Goal: Task Accomplishment & Management: Use online tool/utility

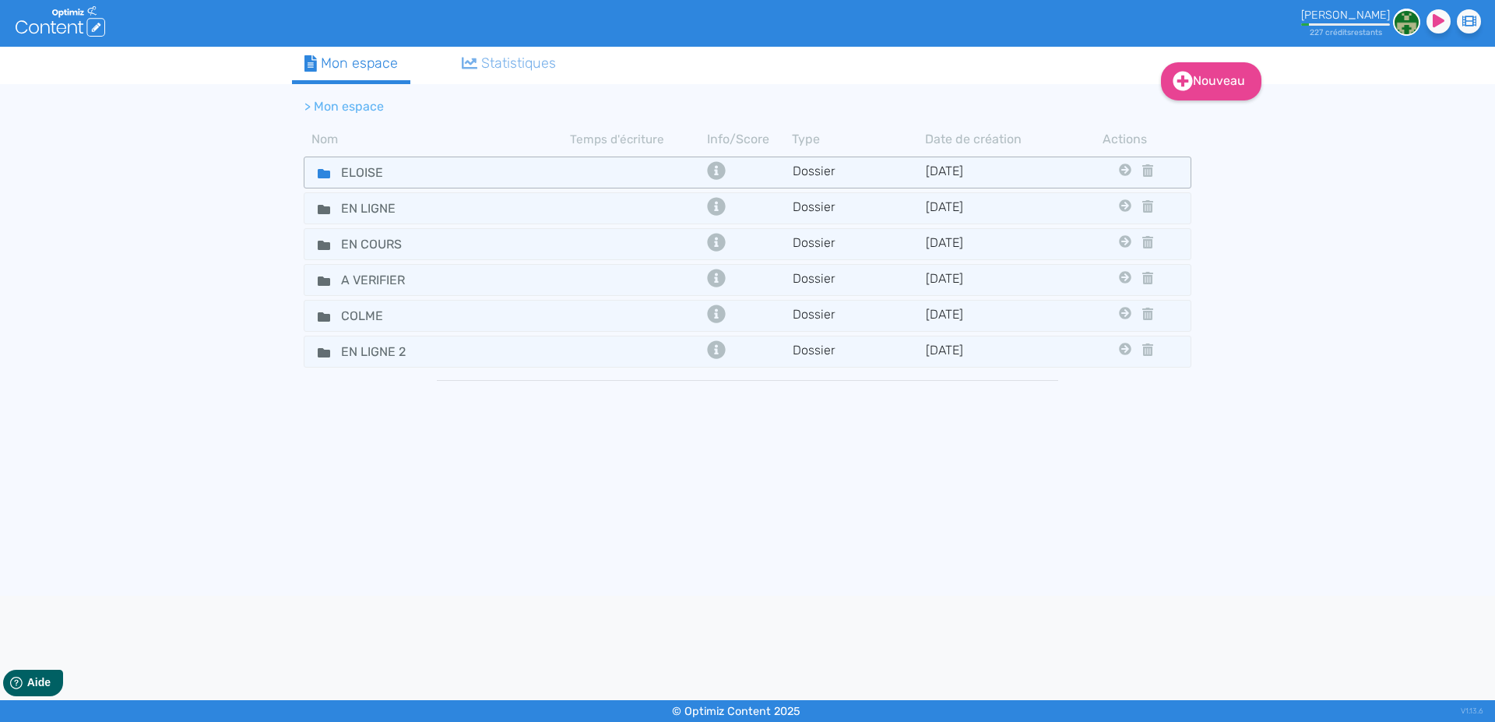
click at [319, 174] on icon at bounding box center [324, 173] width 12 height 9
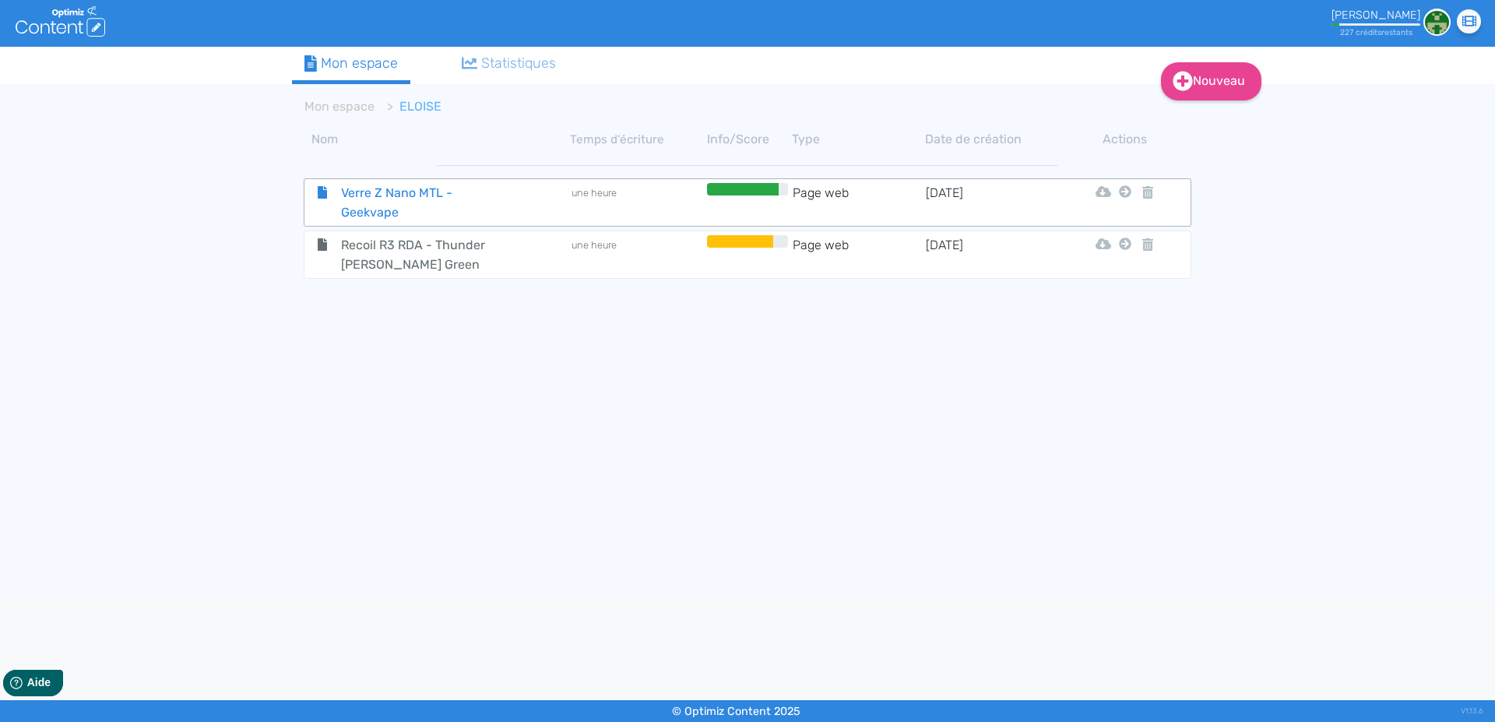
click at [357, 211] on span "Verre Z Nano MTL - Geekvape" at bounding box center [416, 202] width 175 height 39
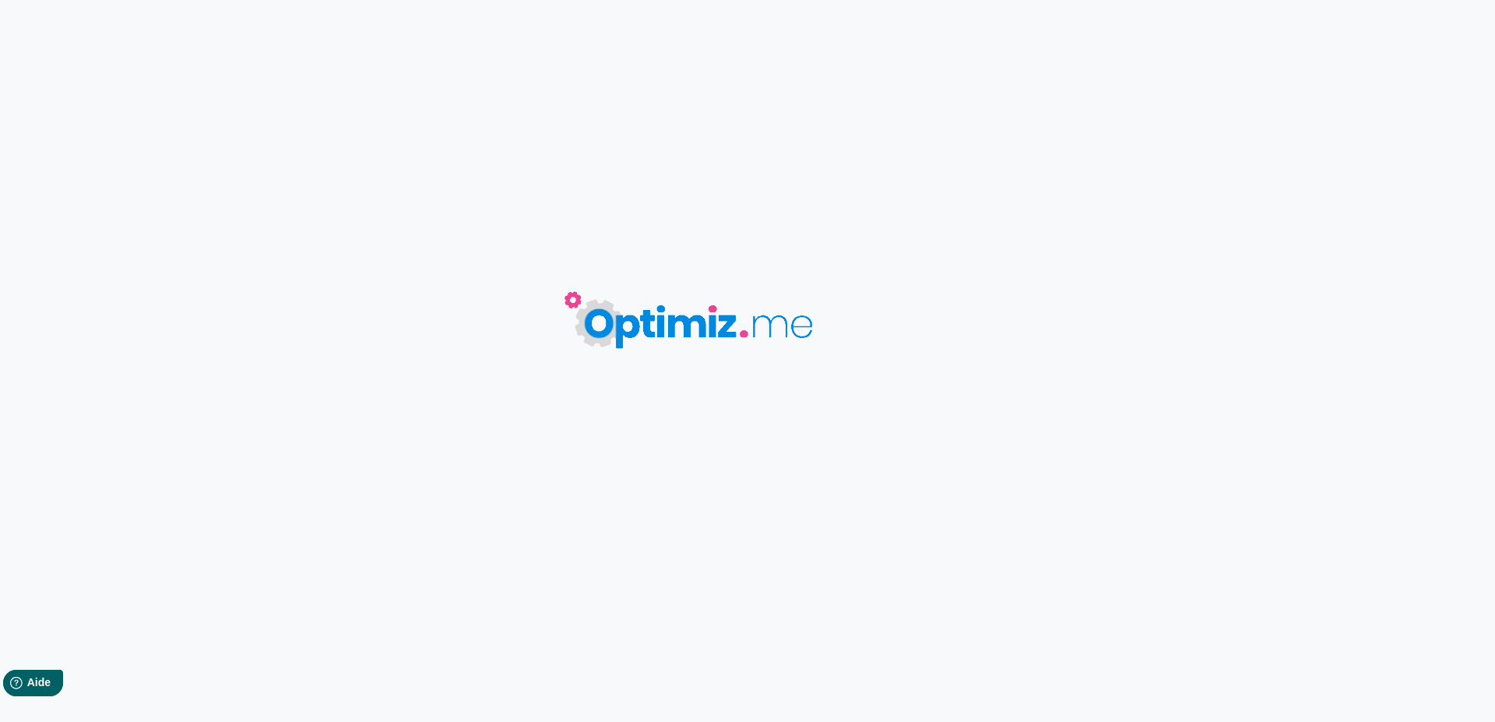
type input "Verre Z Nano MTL - Geekvape"
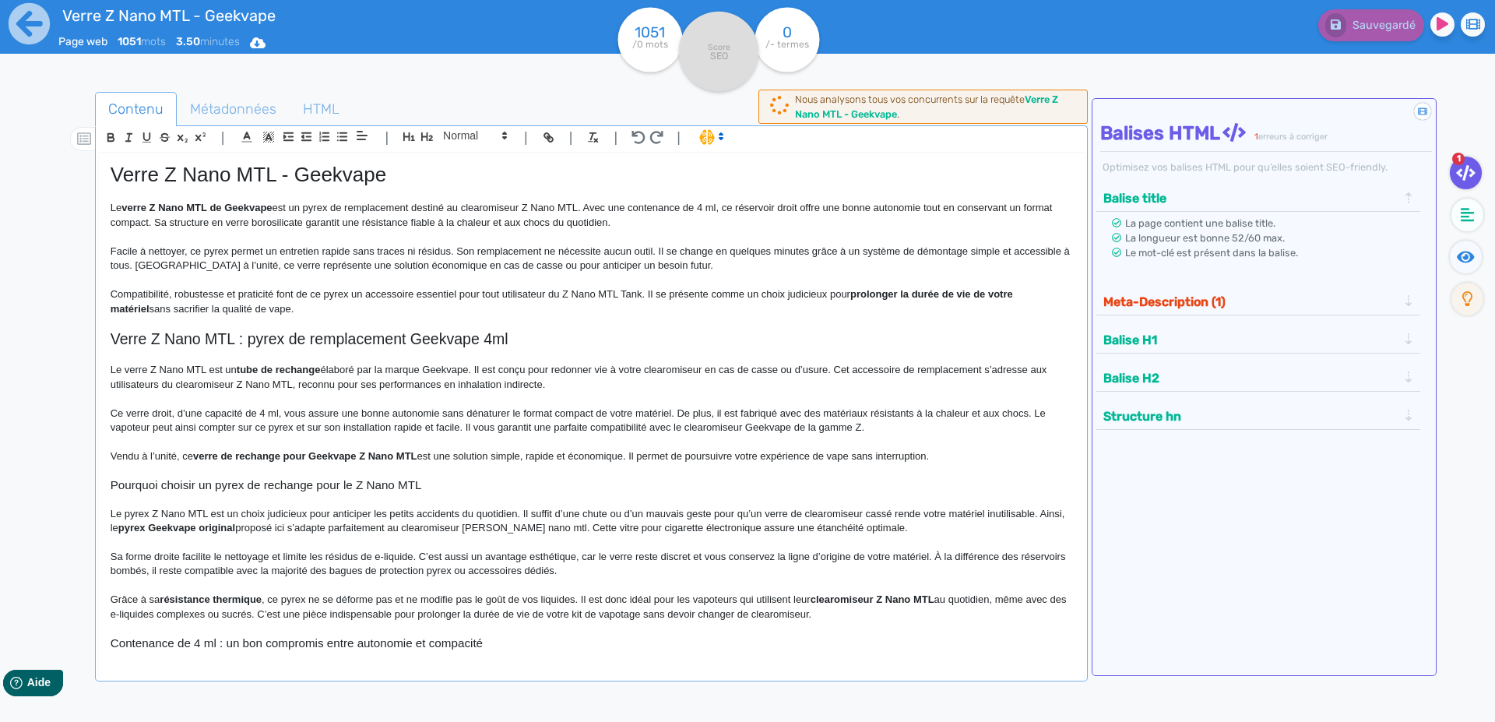
click at [331, 312] on p "Compatibilité, robustesse et praticité font de ce pyrex un accessoire essentiel…" at bounding box center [592, 301] width 962 height 29
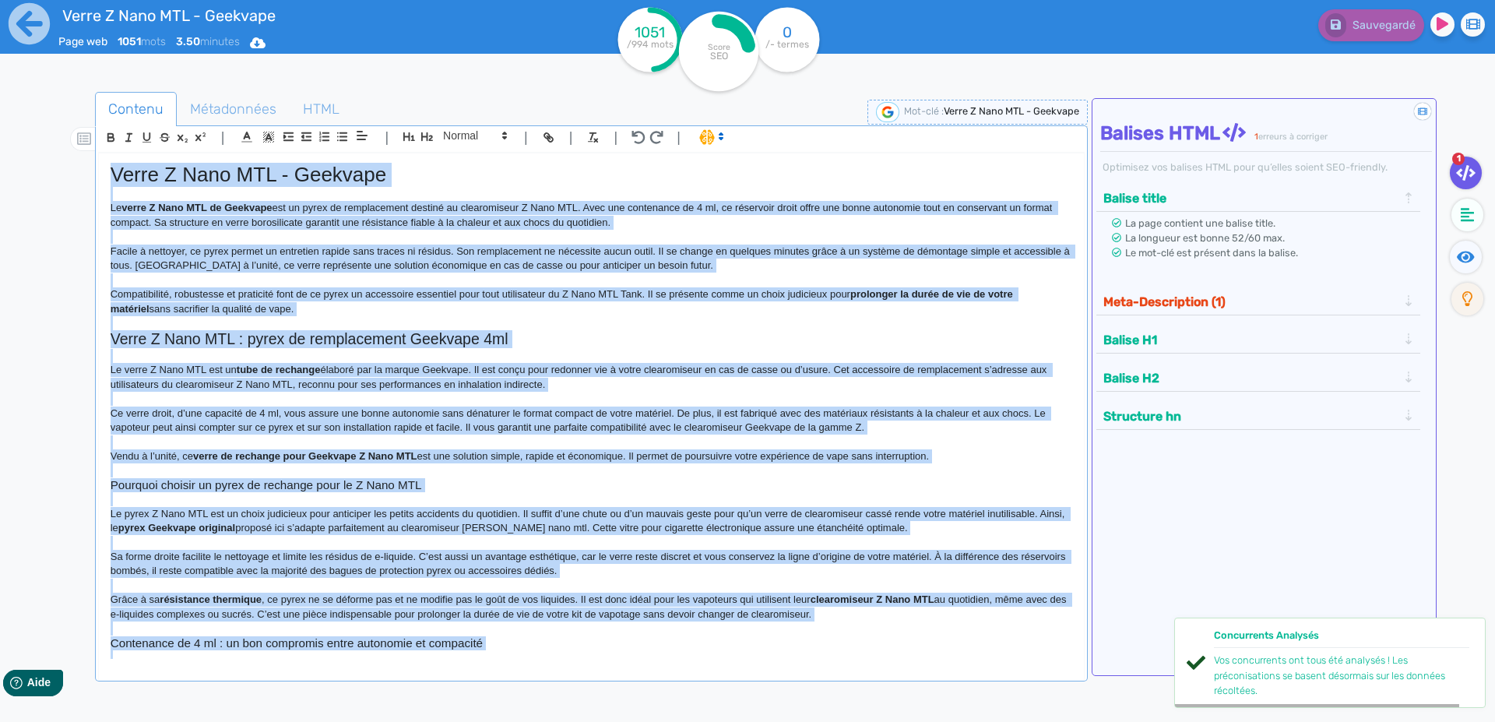
copy div "Lorem I Dolo SIT - Ametcons Ad elits D Eius TEM in Utlabore etd ma aliqu en adm…"
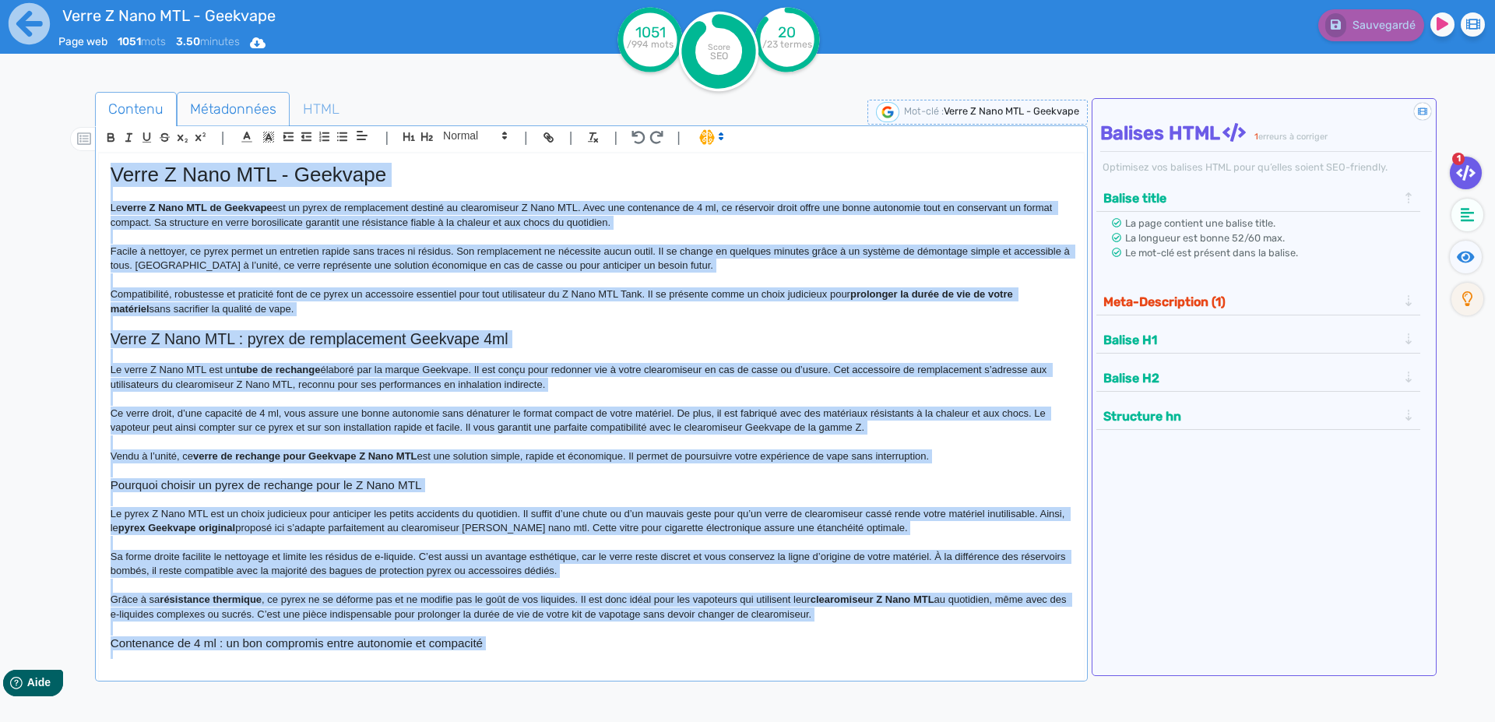
click at [203, 117] on span "Métadonnées" at bounding box center [233, 109] width 111 height 42
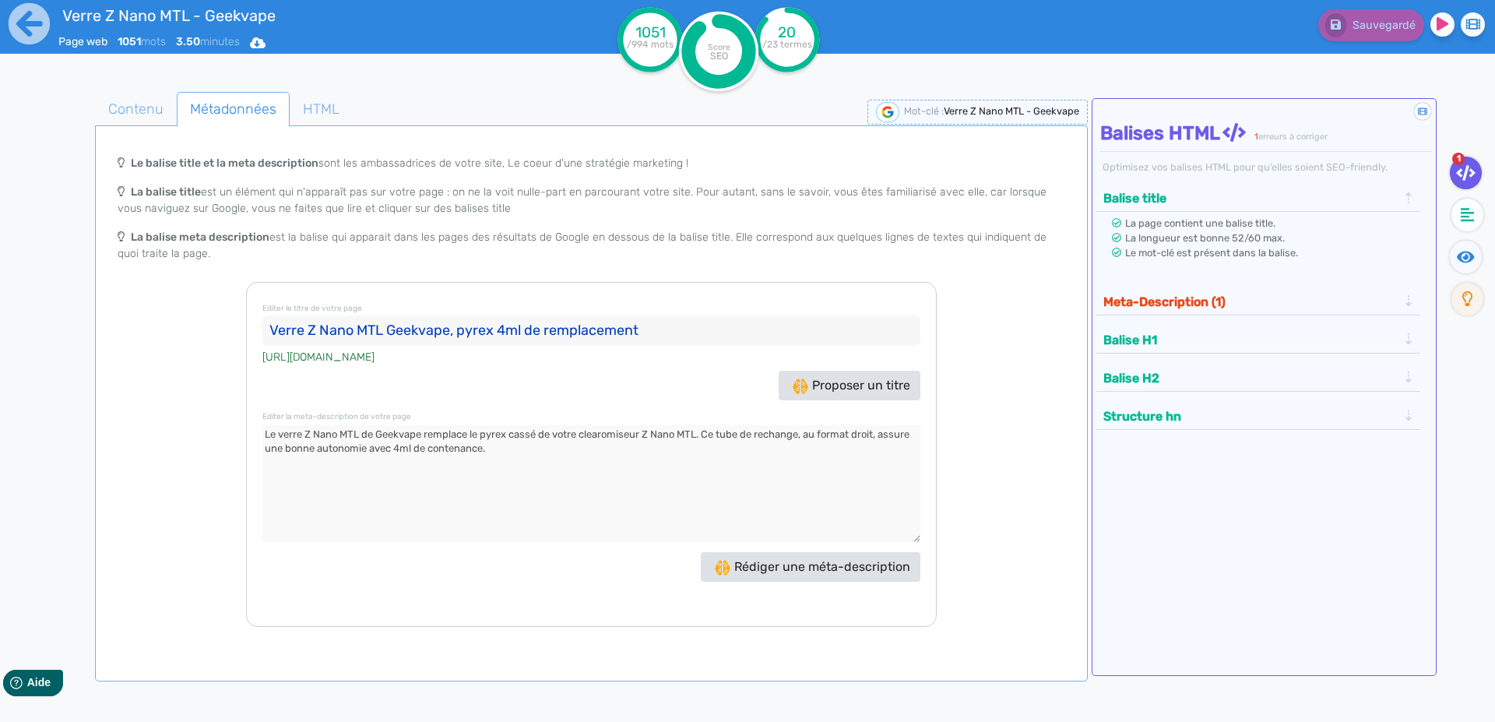
click at [278, 332] on input "Verre Z Nano MTL Geekvape, pyrex 4ml de remplacement" at bounding box center [591, 330] width 658 height 31
click at [269, 431] on textarea at bounding box center [591, 483] width 658 height 117
click at [22, 33] on icon at bounding box center [29, 23] width 41 height 41
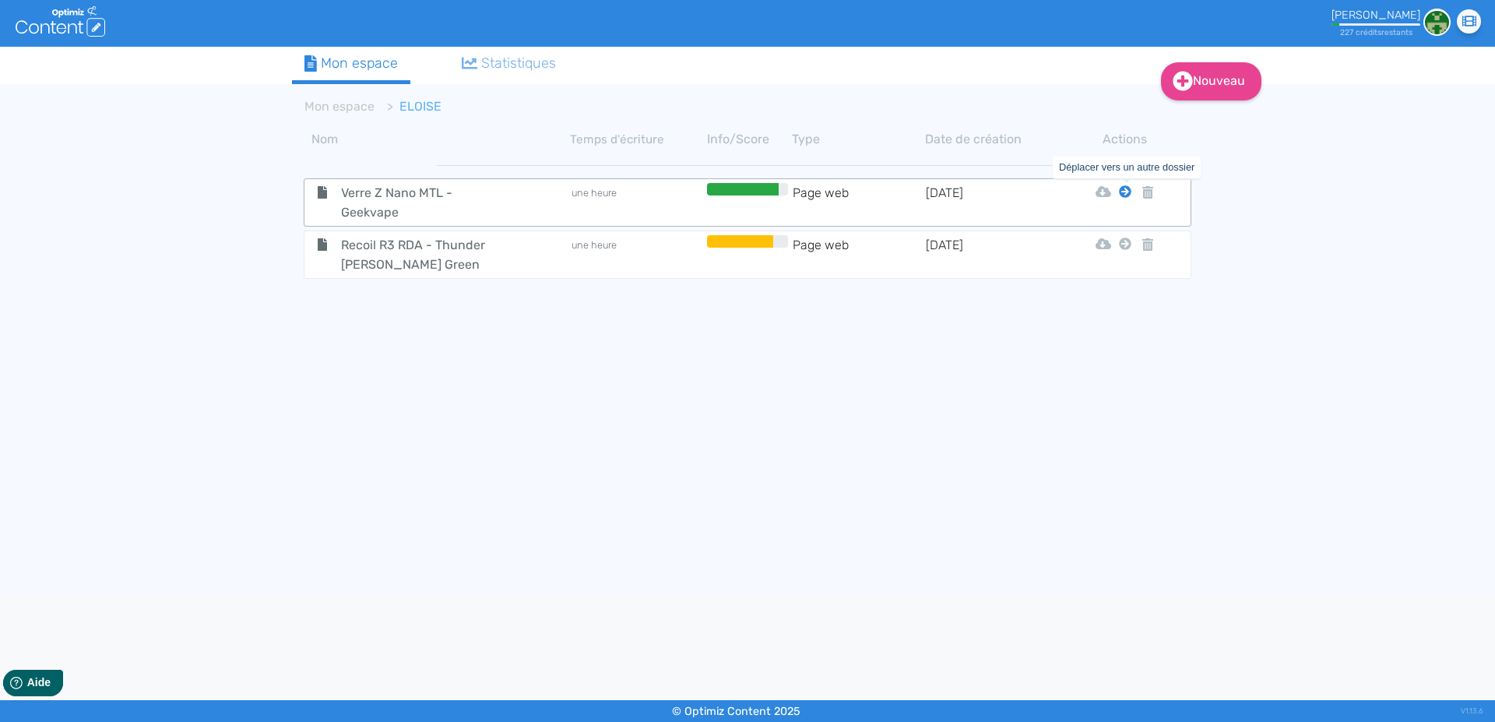
click at [1122, 193] on icon at bounding box center [1125, 191] width 12 height 12
click at [1117, 226] on button "Mon Espace" at bounding box center [1118, 230] width 134 height 25
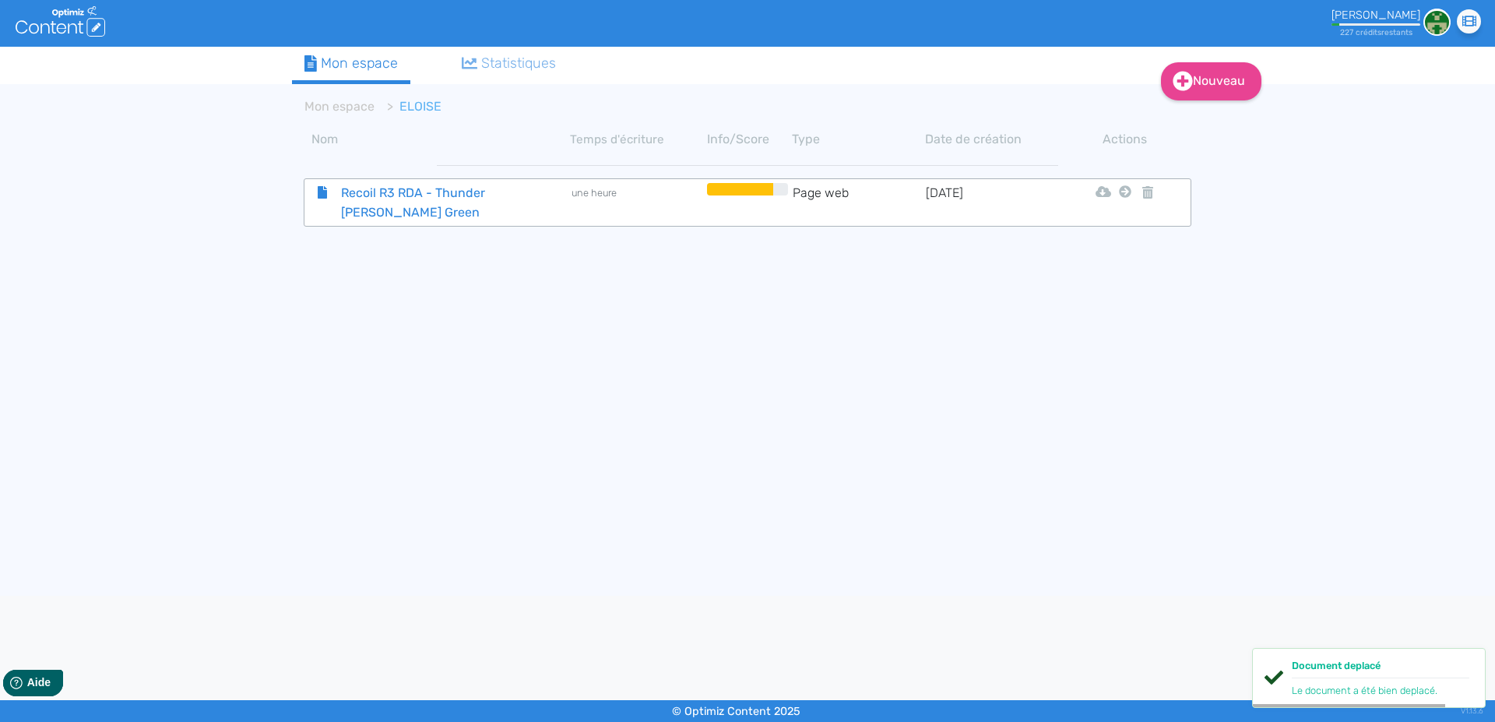
click at [357, 197] on span "Recoil R3 RDA - Thunder [PERSON_NAME] Green" at bounding box center [416, 202] width 175 height 39
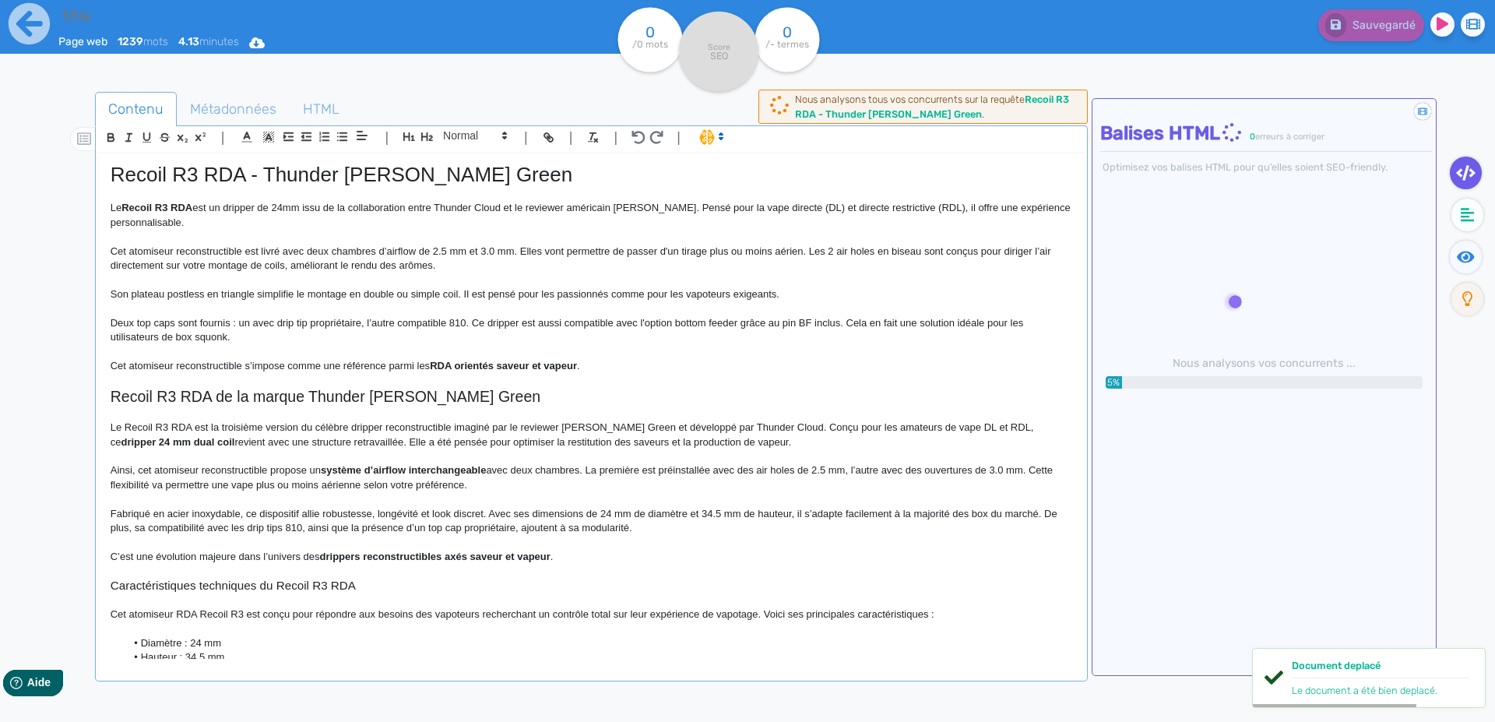
type input "Recoil R3 RDA - Thunder [PERSON_NAME] Green"
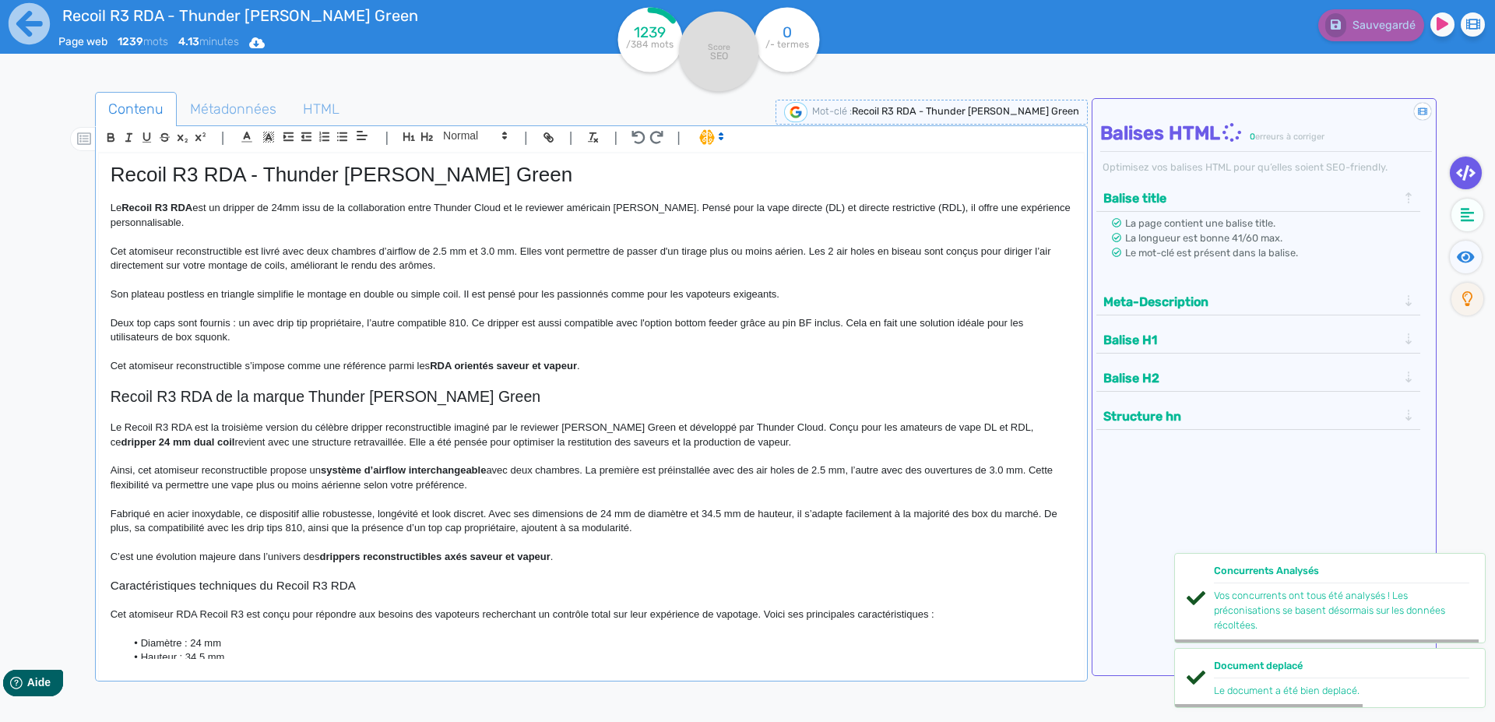
click at [220, 285] on p at bounding box center [592, 280] width 962 height 14
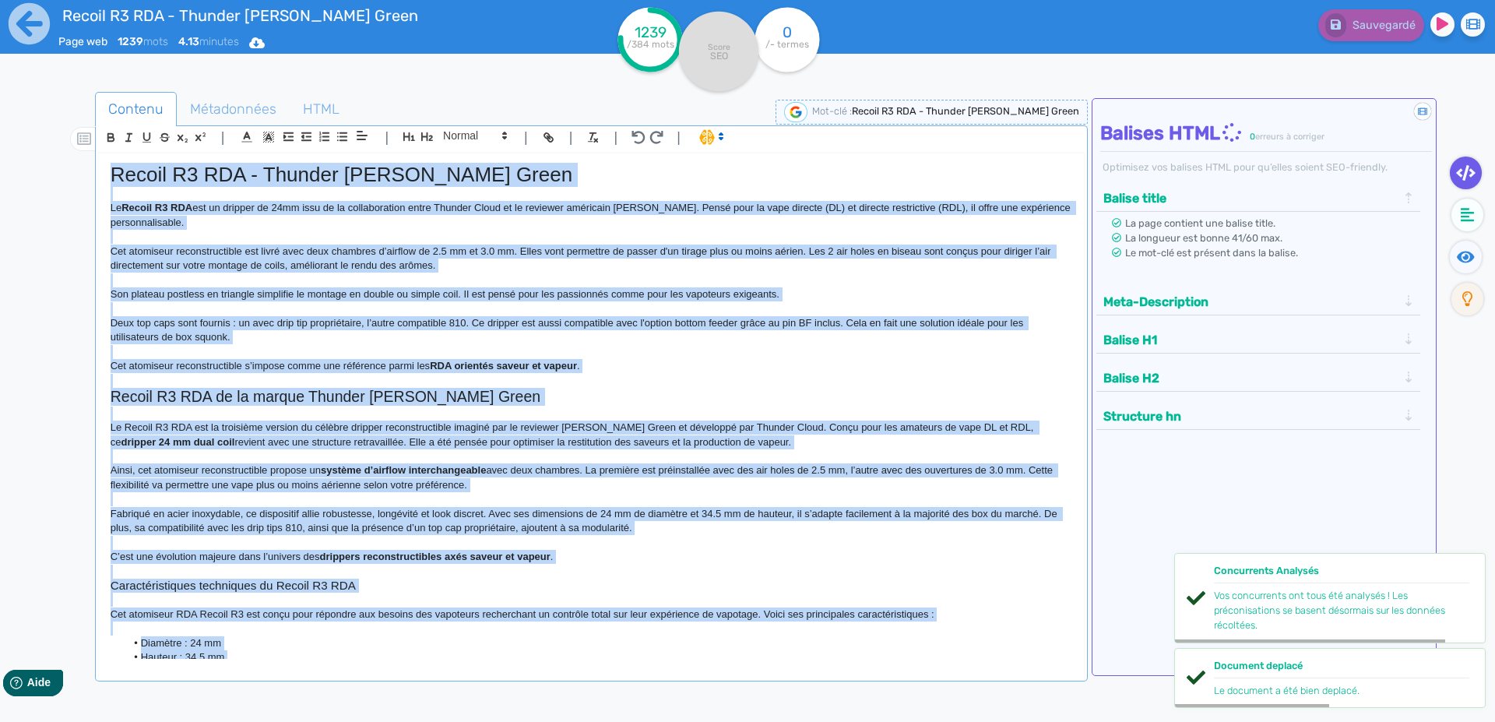
copy div "Loremi D0 SIT - Ametcon Adipi e Seddo Eiusm Te Incidi U6 LAB etd ma aliquae ad …"
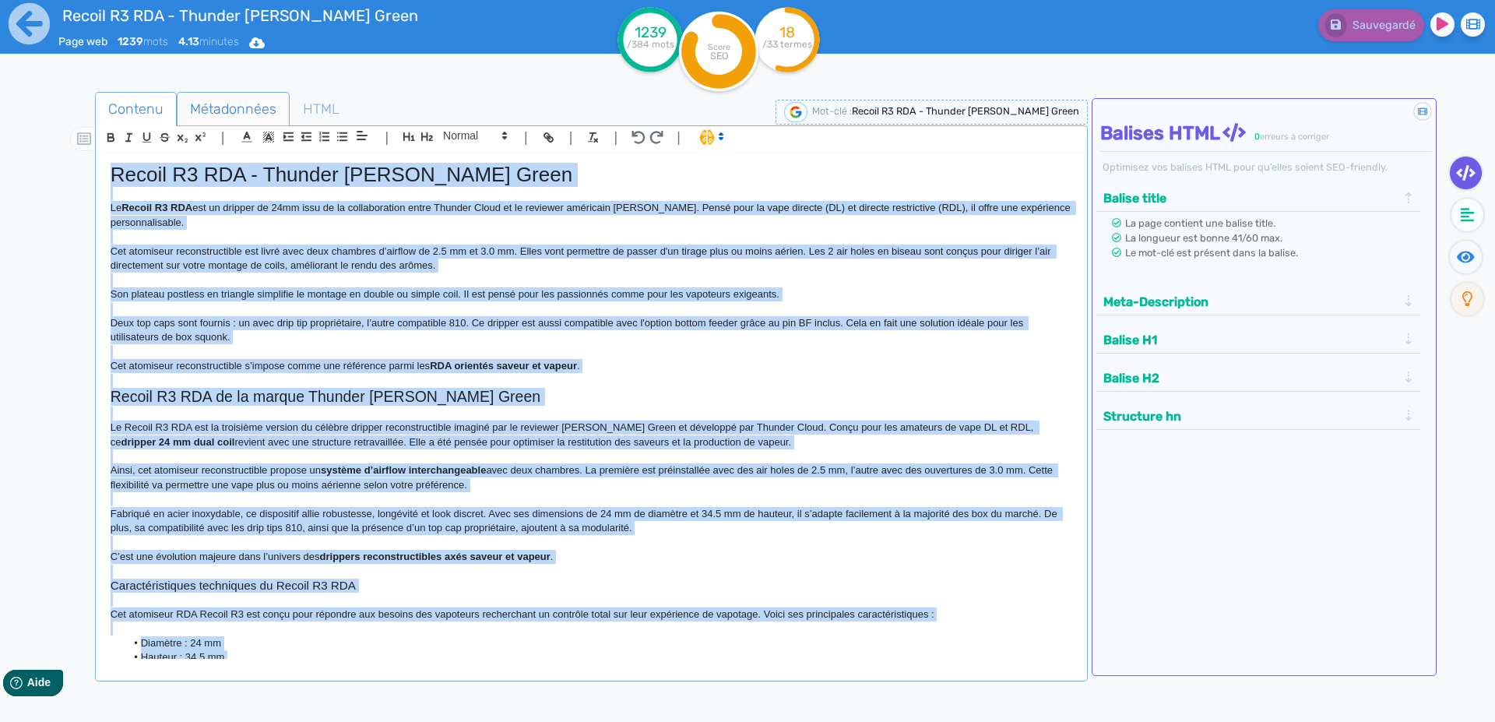
click at [209, 111] on span "Métadonnées" at bounding box center [233, 109] width 111 height 42
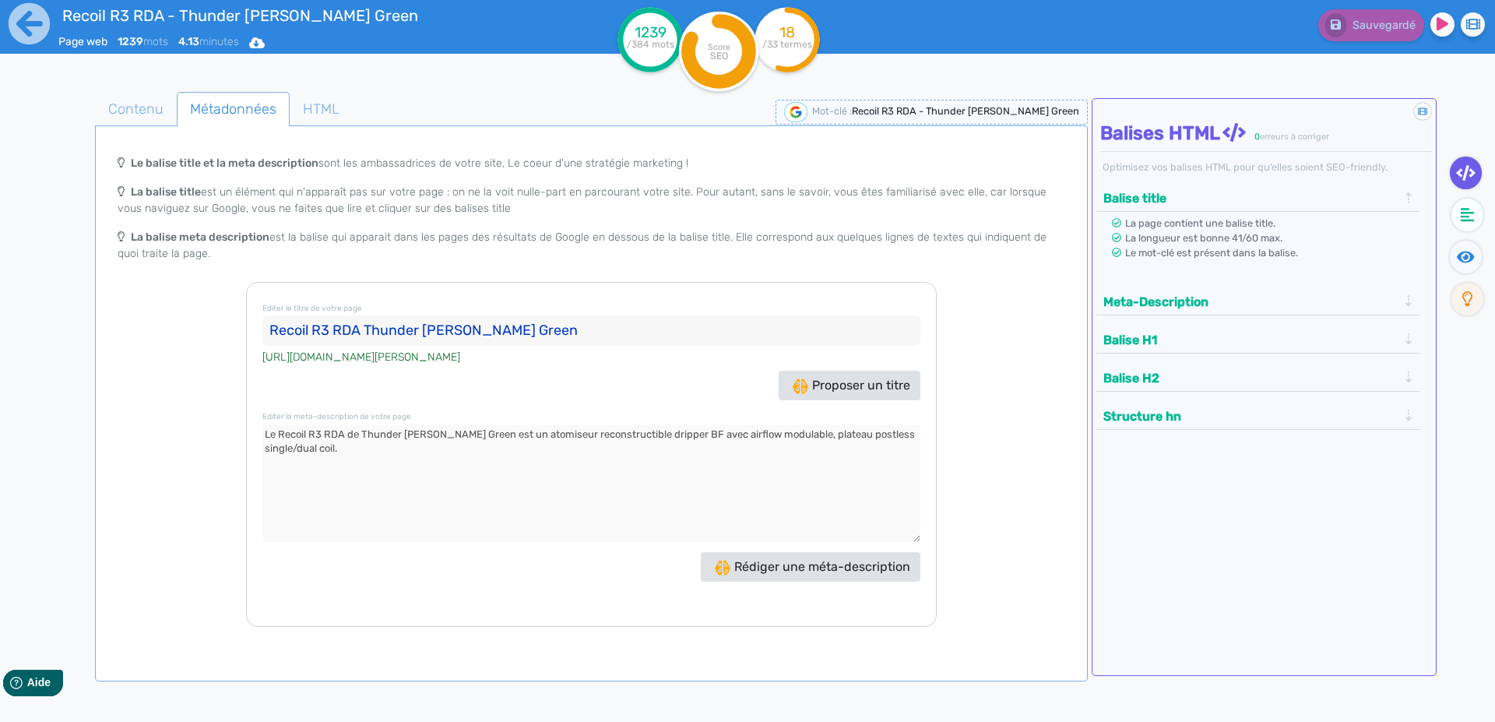
click at [279, 330] on input "Recoil R3 RDA Thunder [PERSON_NAME] Green" at bounding box center [591, 330] width 658 height 31
click at [274, 432] on textarea at bounding box center [591, 483] width 658 height 117
click at [271, 438] on textarea at bounding box center [591, 483] width 658 height 117
click at [21, 31] on icon at bounding box center [29, 23] width 41 height 41
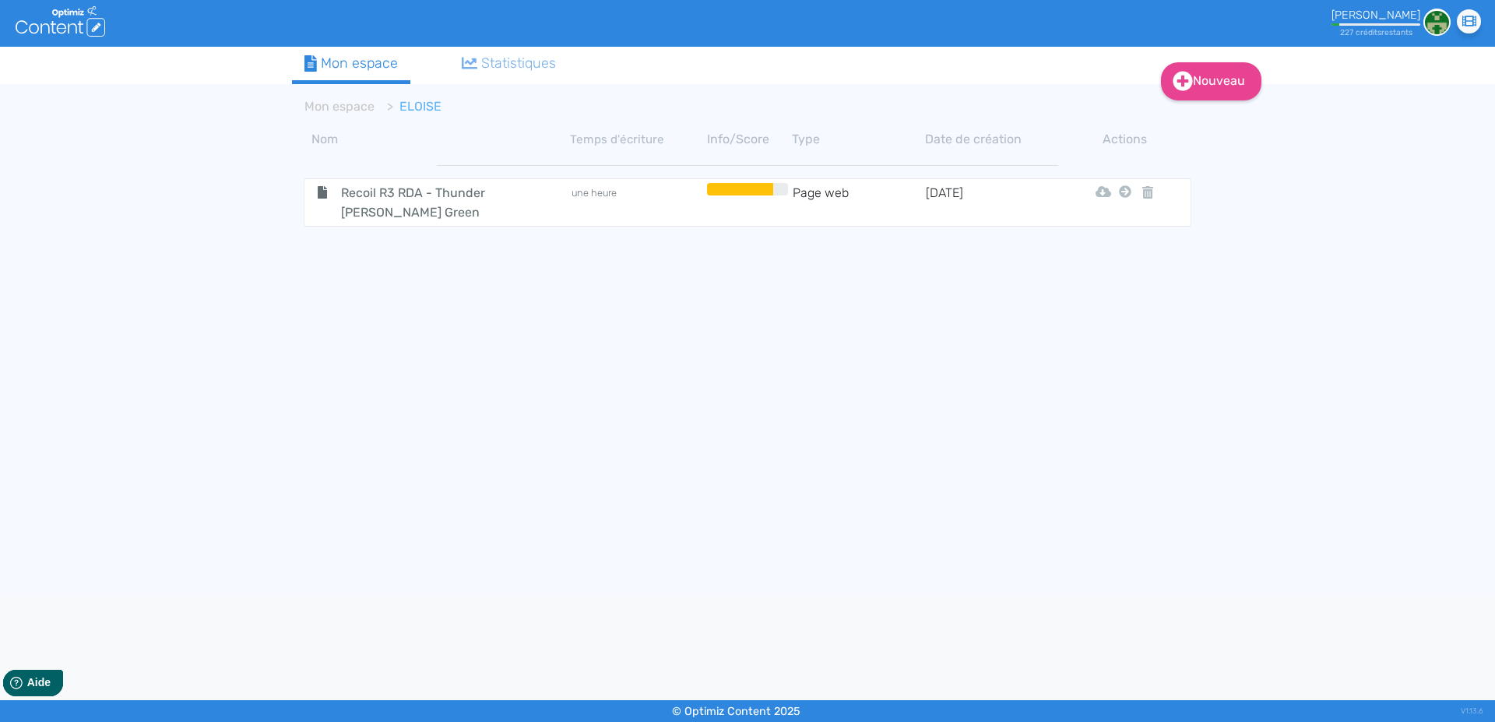
click at [1123, 192] on icon at bounding box center [1125, 191] width 12 height 12
click at [1107, 234] on button "Mon Espace" at bounding box center [1118, 230] width 134 height 25
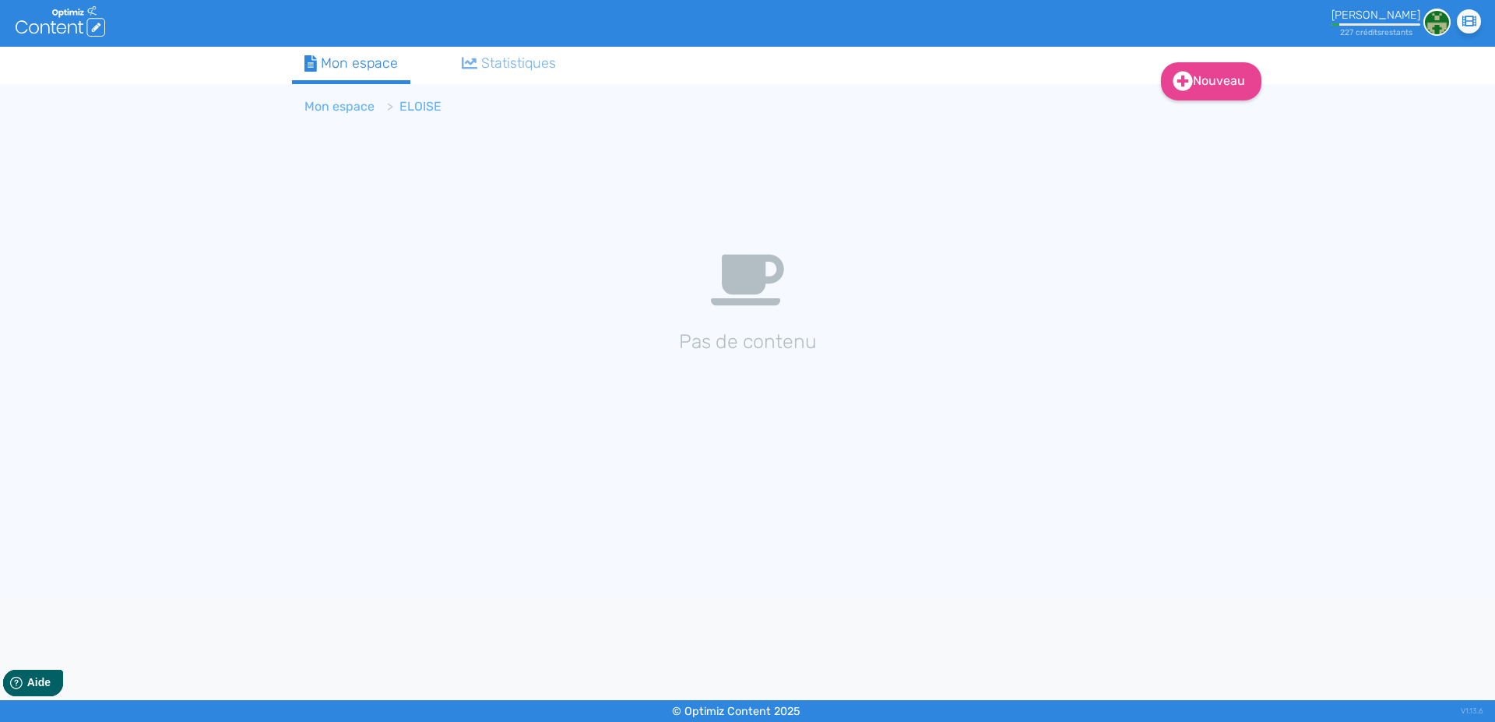
click at [334, 101] on link "Mon espace" at bounding box center [339, 106] width 70 height 15
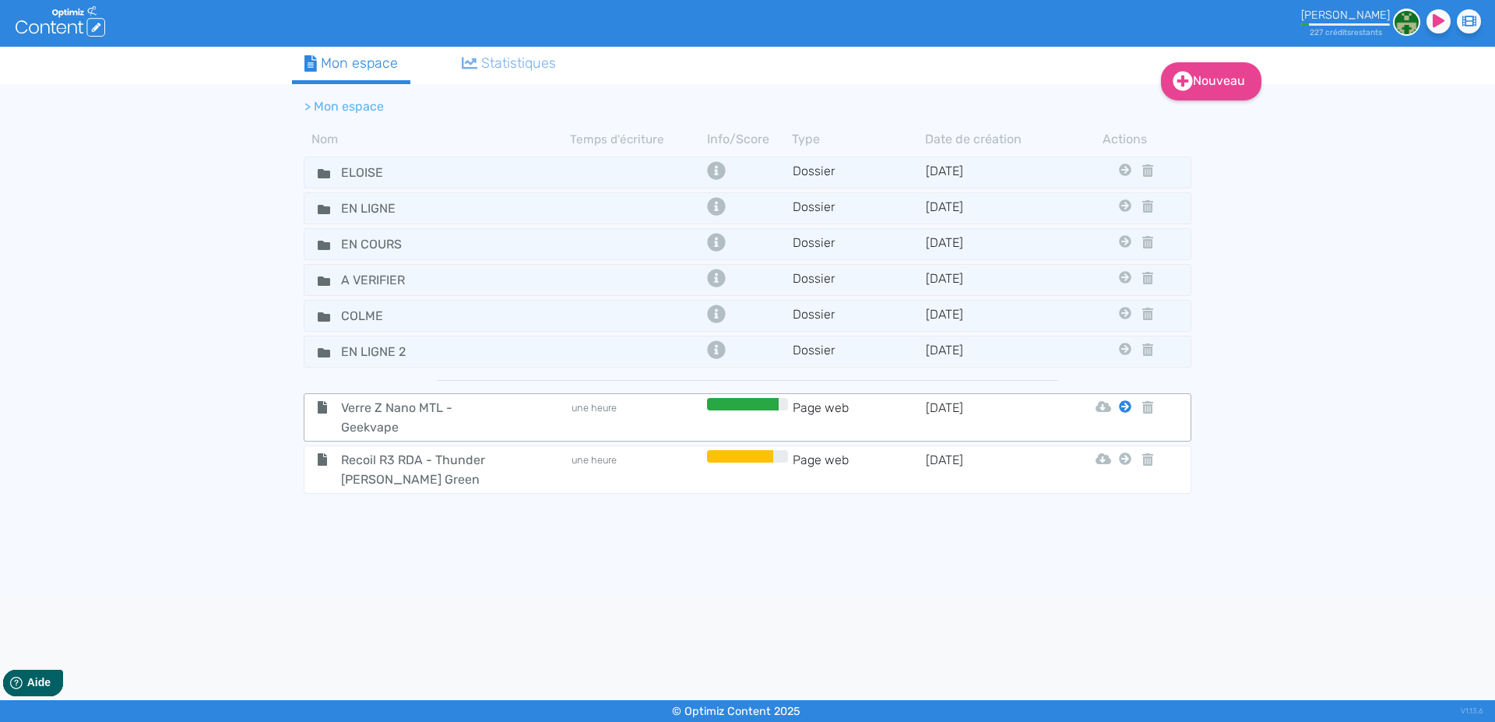
click at [1125, 410] on icon at bounding box center [1125, 406] width 12 height 12
click at [1110, 568] on button "En Ligne 2" at bounding box center [1113, 570] width 125 height 25
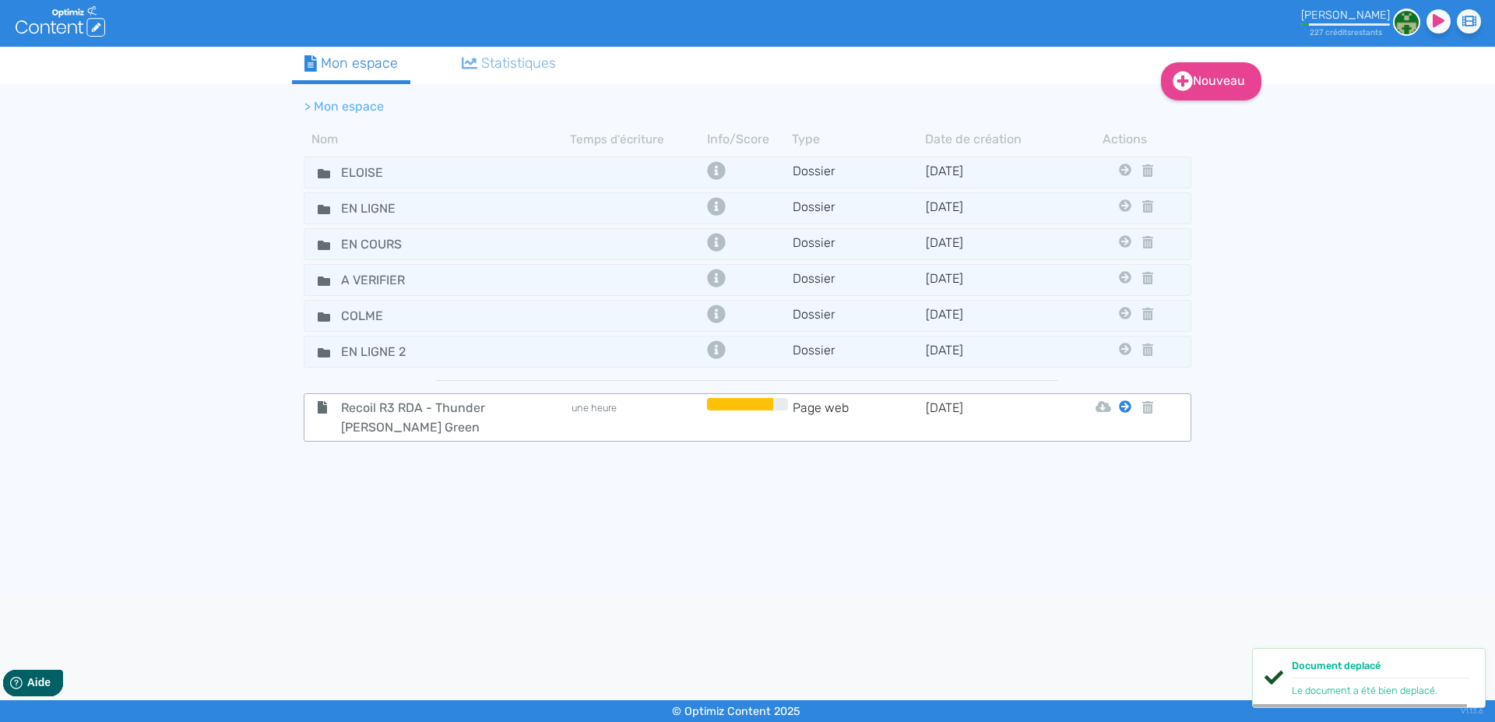
click at [1122, 403] on icon at bounding box center [1125, 406] width 12 height 12
click at [1123, 569] on button "En Ligne 2" at bounding box center [1113, 570] width 125 height 25
